Goal: Transaction & Acquisition: Download file/media

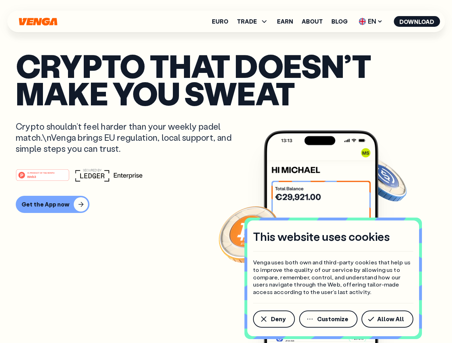
click at [226, 172] on div "#1 PRODUCT OF THE MONTH Web3" at bounding box center [226, 175] width 420 height 13
click at [273, 319] on span "Deny" at bounding box center [278, 320] width 15 height 6
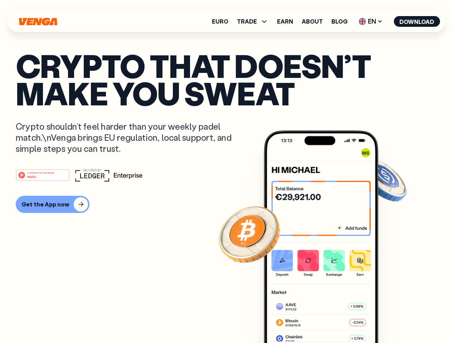
click at [329, 319] on img at bounding box center [321, 251] width 114 height 240
click at [388, 319] on article "Crypto that doesn’t make you sweat Crypto shouldn’t feel harder than your weekl…" at bounding box center [226, 186] width 420 height 268
click at [255, 21] on span "TRADE" at bounding box center [247, 22] width 20 height 6
click at [371, 21] on span "EN" at bounding box center [370, 21] width 29 height 11
click at [417, 21] on button "Download" at bounding box center [416, 21] width 46 height 11
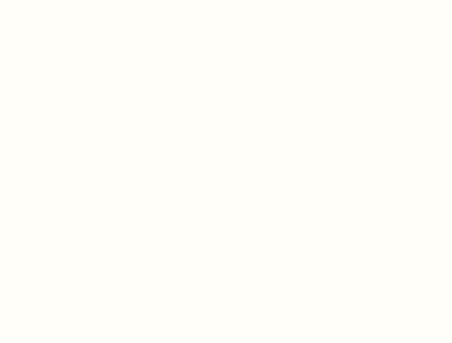
click at [226, 0] on html "This website uses cookies Venga uses both own and third-party cookies that help…" at bounding box center [226, 0] width 452 height 0
click at [52, 0] on html "This website uses cookies Venga uses both own and third-party cookies that help…" at bounding box center [226, 0] width 452 height 0
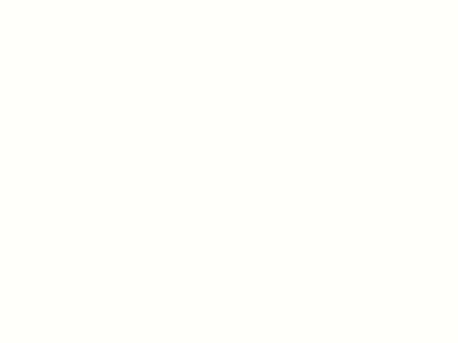
click at [44, 0] on html "This website uses cookies Venga uses both own and third-party cookies that help…" at bounding box center [229, 0] width 458 height 0
